Goal: Check status: Check status

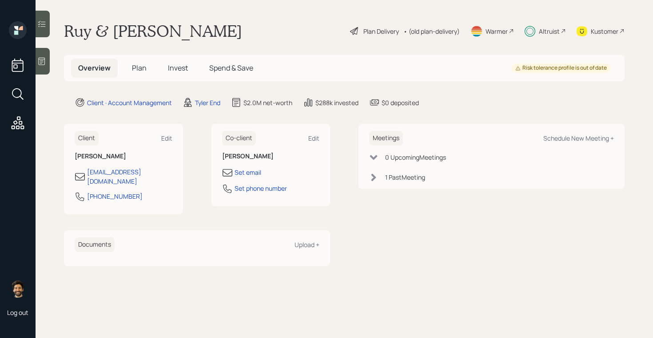
click at [182, 66] on span "Invest" at bounding box center [178, 68] width 20 height 10
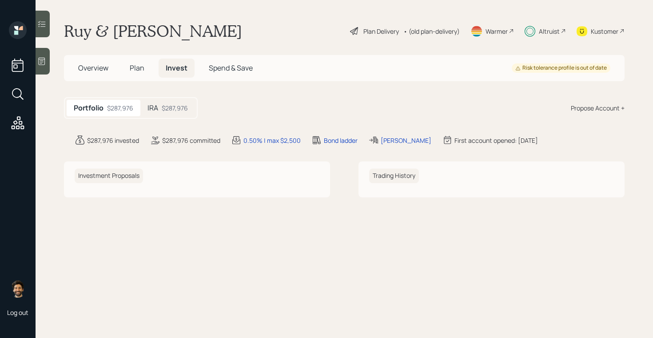
click at [176, 109] on div "$287,976" at bounding box center [175, 107] width 26 height 9
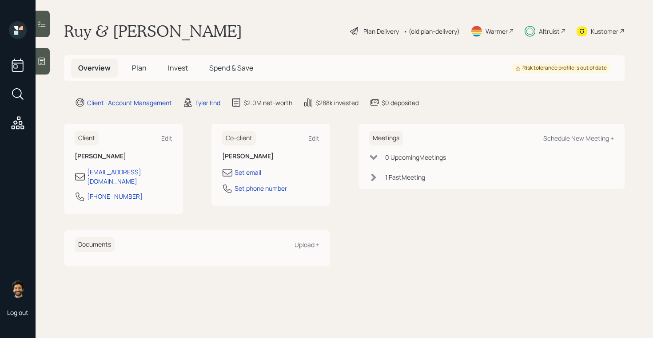
click at [540, 27] on div "Altruist" at bounding box center [549, 31] width 21 height 9
click at [179, 70] on span "Invest" at bounding box center [178, 68] width 20 height 10
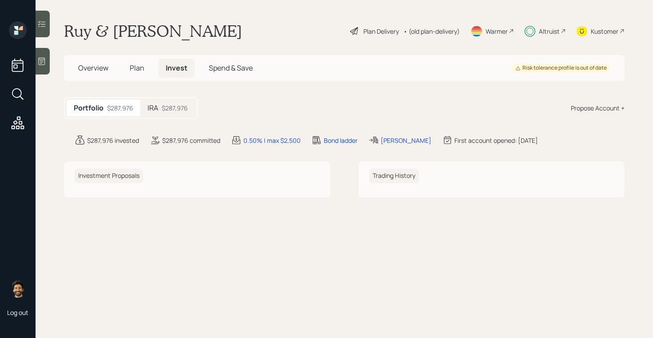
click at [158, 111] on h5 "IRA" at bounding box center [152, 108] width 11 height 8
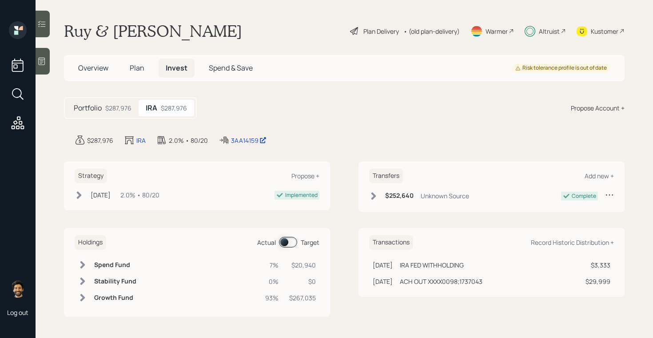
click at [287, 241] on span at bounding box center [288, 242] width 18 height 11
